Goal: Navigation & Orientation: Find specific page/section

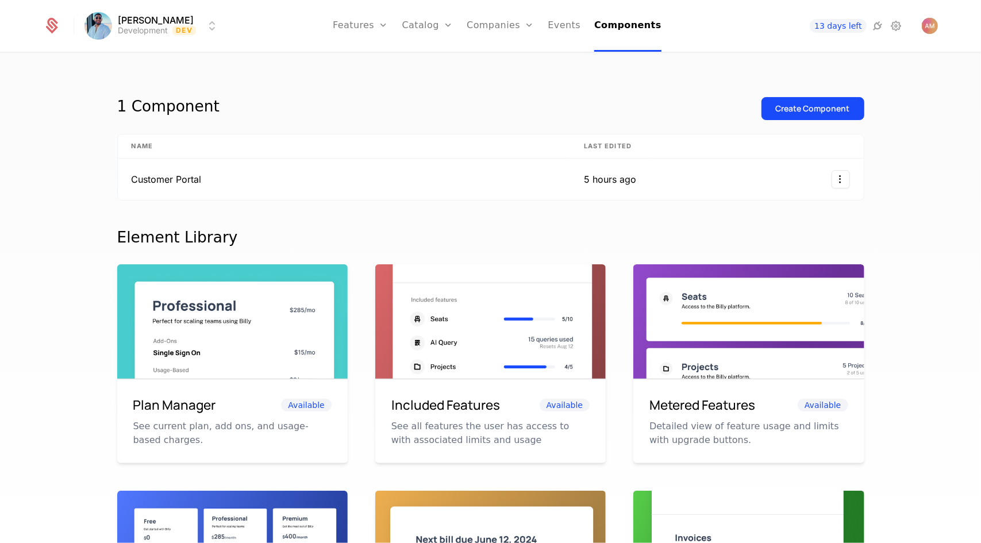
click at [382, 59] on link "Features" at bounding box center [373, 56] width 53 height 9
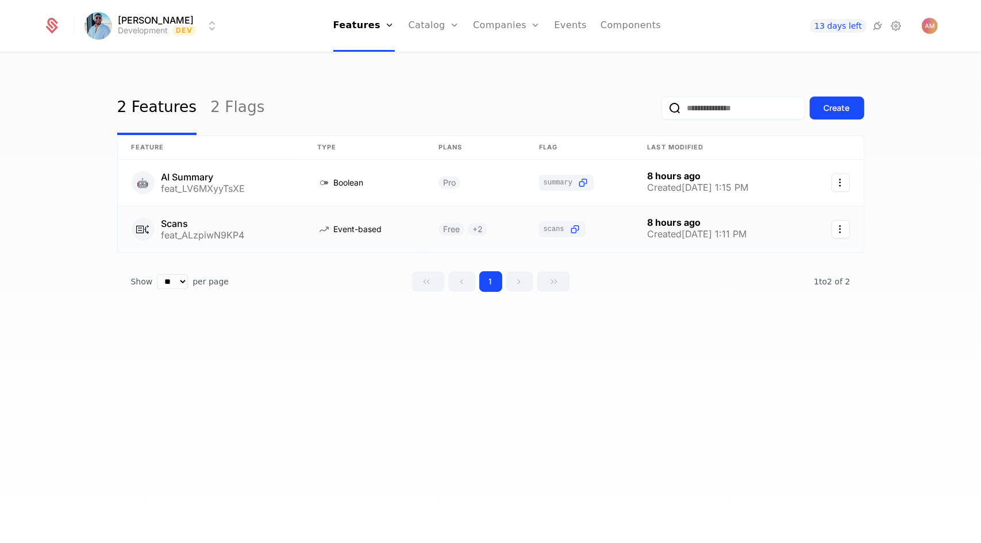
click at [245, 221] on link at bounding box center [211, 229] width 186 height 46
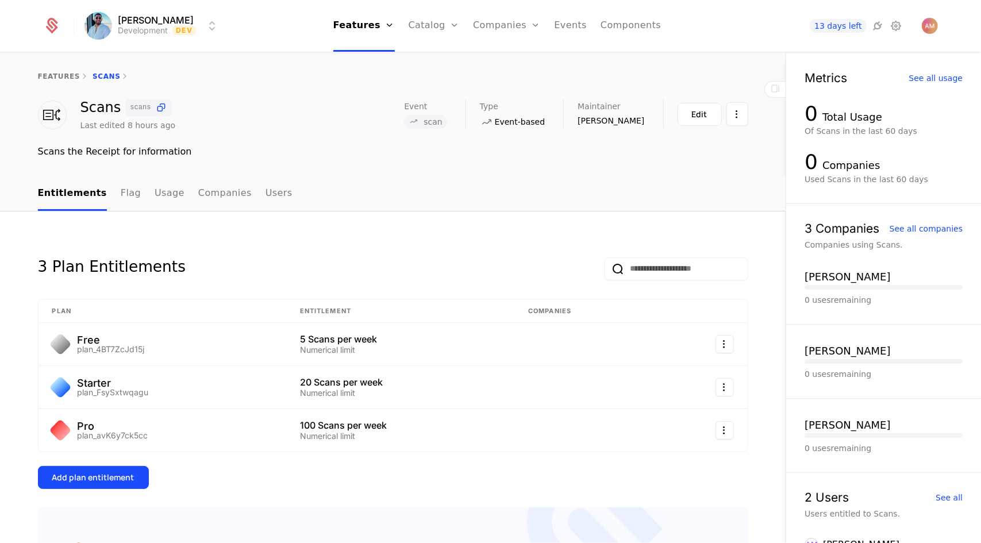
click at [155, 107] on icon at bounding box center [161, 108] width 12 height 12
